Goal: Task Accomplishment & Management: Use online tool/utility

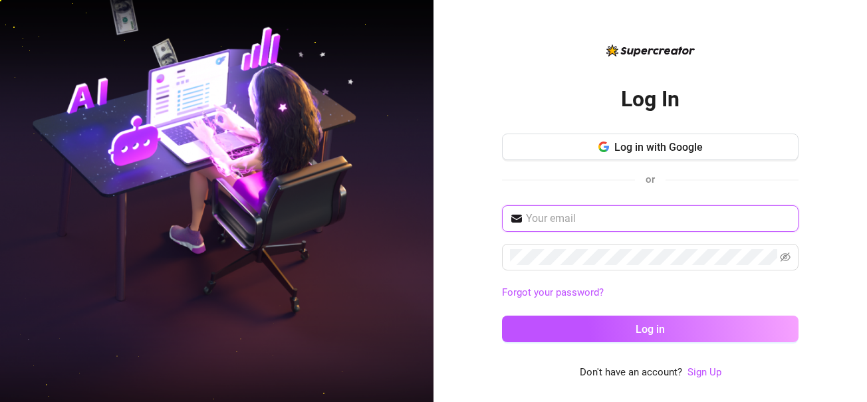
click at [563, 215] on input "text" at bounding box center [658, 219] width 265 height 16
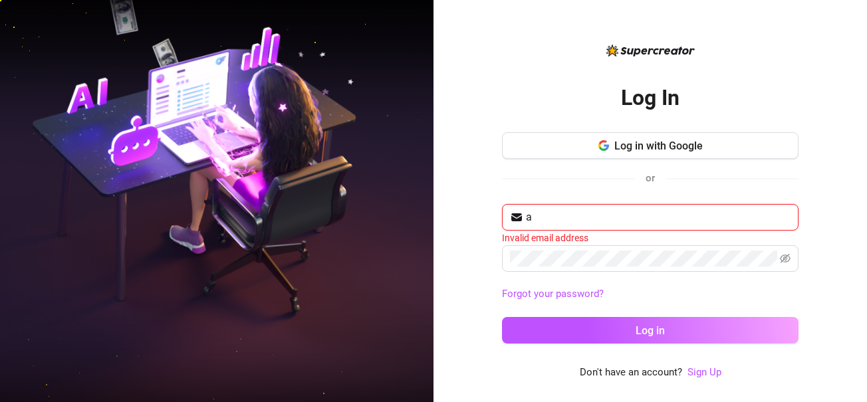
type input "applev827@gmail.com"
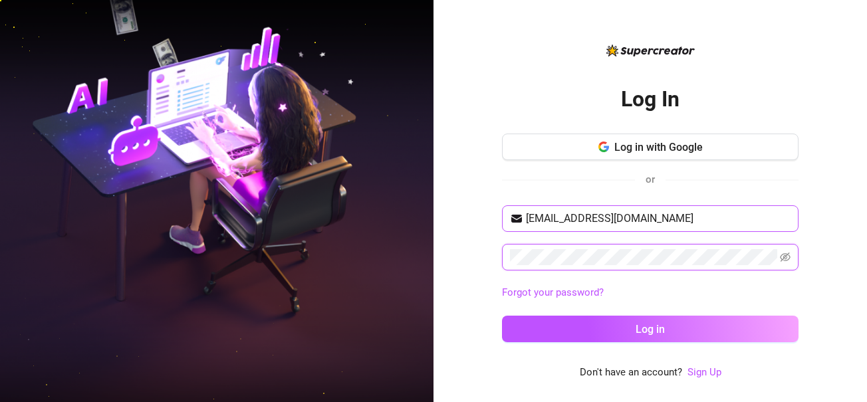
click at [502, 316] on button "Log in" at bounding box center [650, 329] width 297 height 27
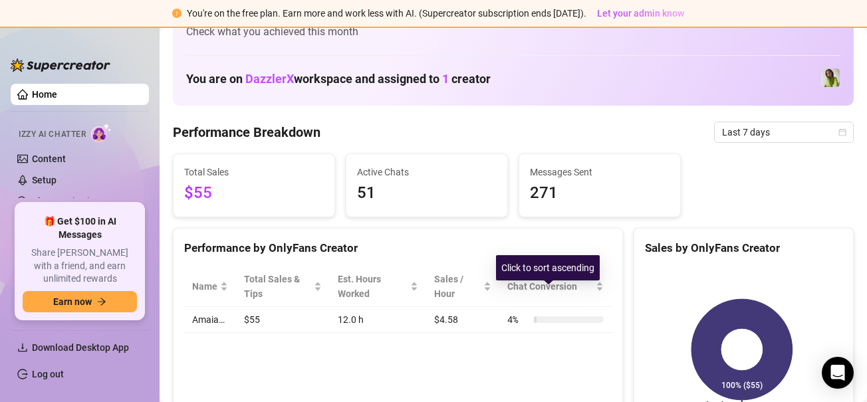
scroll to position [67, 0]
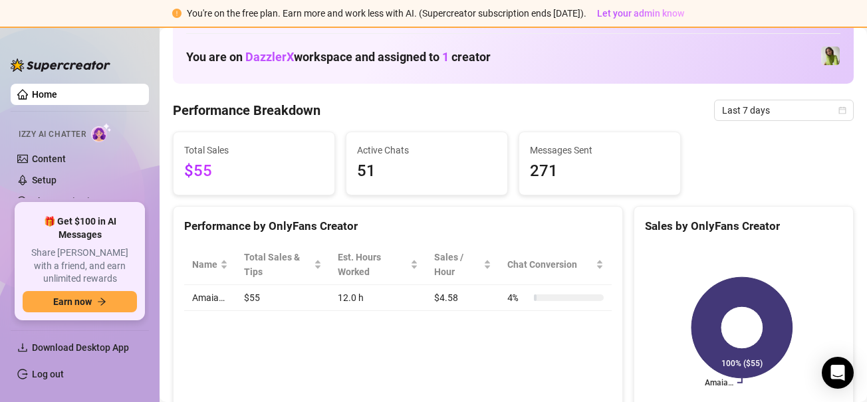
click at [448, 53] on span "1" at bounding box center [445, 57] width 7 height 14
click at [821, 57] on img at bounding box center [830, 56] width 19 height 19
click at [57, 89] on link "Home" at bounding box center [44, 94] width 25 height 11
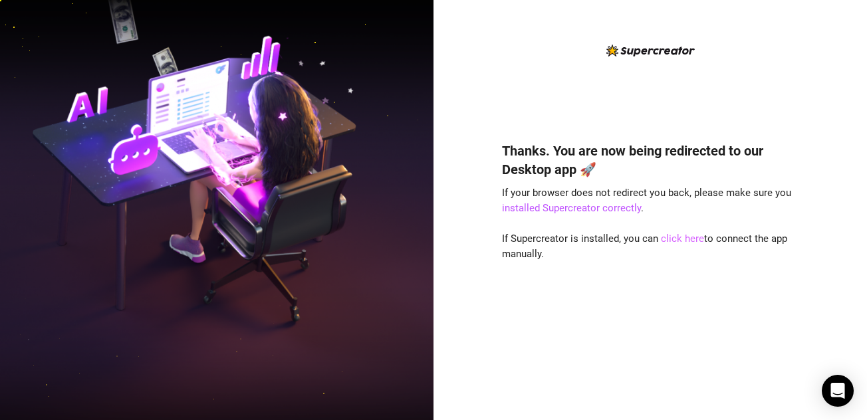
click at [678, 239] on link "click here" at bounding box center [682, 239] width 43 height 12
click at [679, 236] on link "click here" at bounding box center [682, 239] width 43 height 12
click at [678, 236] on link "click here" at bounding box center [682, 239] width 43 height 12
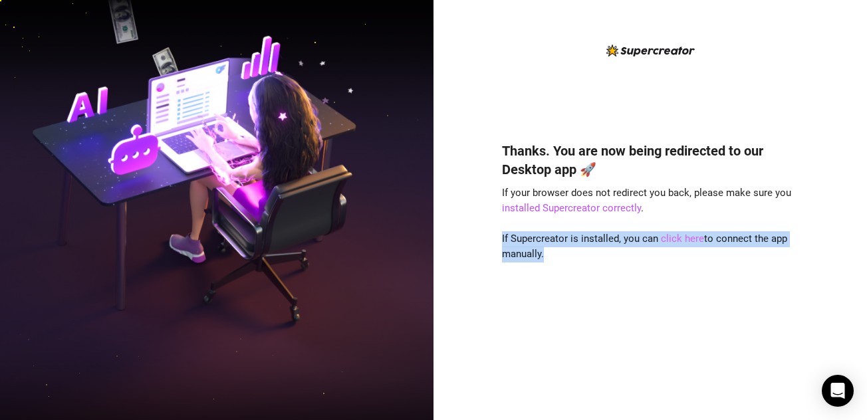
click at [678, 236] on link "click here" at bounding box center [682, 239] width 43 height 12
click at [656, 284] on div "Thanks. You are now being redirected to our Desktop app 🚀 If your browser does …" at bounding box center [650, 261] width 297 height 275
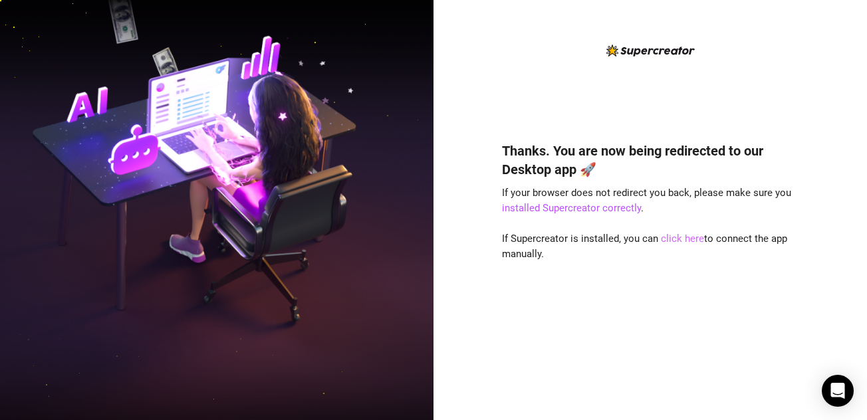
click at [676, 237] on link "click here" at bounding box center [682, 239] width 43 height 12
click at [625, 255] on div "Thanks. You are now being redirected to our Desktop app 🚀 If your browser does …" at bounding box center [650, 261] width 297 height 275
click at [599, 205] on link "installed Supercreator correctly" at bounding box center [571, 208] width 139 height 12
click at [551, 210] on link "installed Supercreator correctly" at bounding box center [571, 208] width 139 height 12
click at [660, 402] on div "Thanks. You are now being redirected to our Desktop app 🚀 If your browser does …" at bounding box center [651, 210] width 434 height 420
